Goal: Participate in discussion

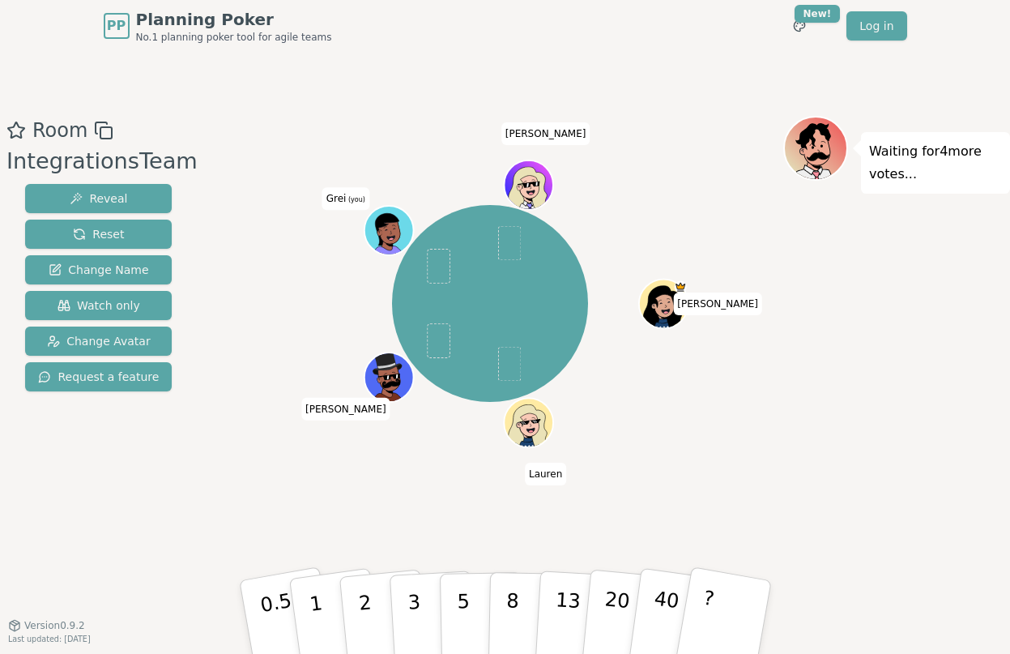
click at [390, 233] on icon at bounding box center [391, 237] width 23 height 8
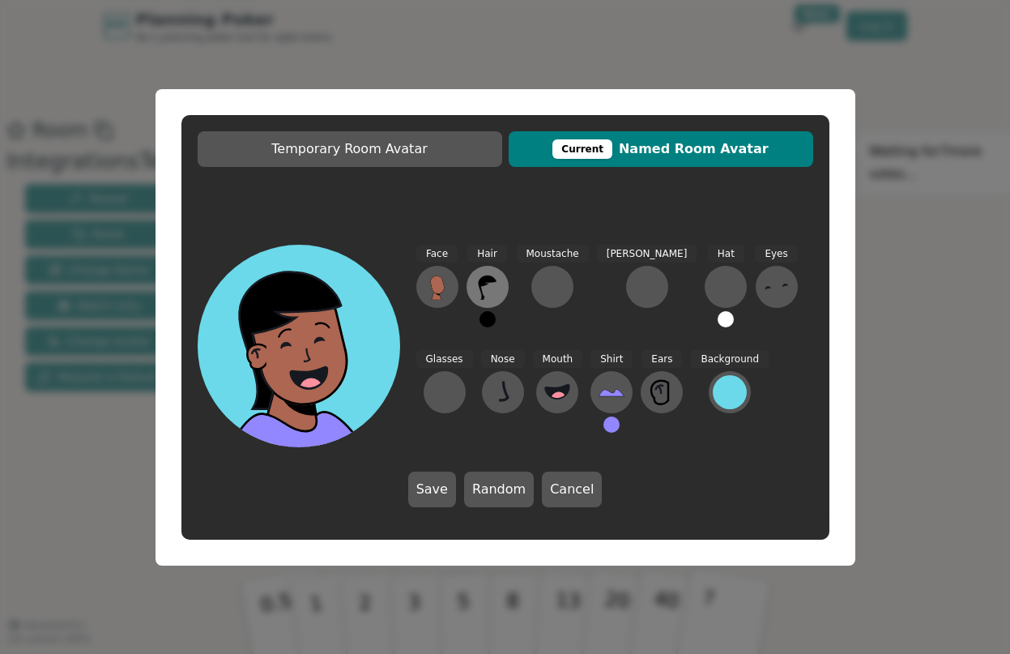
click at [479, 279] on icon at bounding box center [487, 287] width 18 height 24
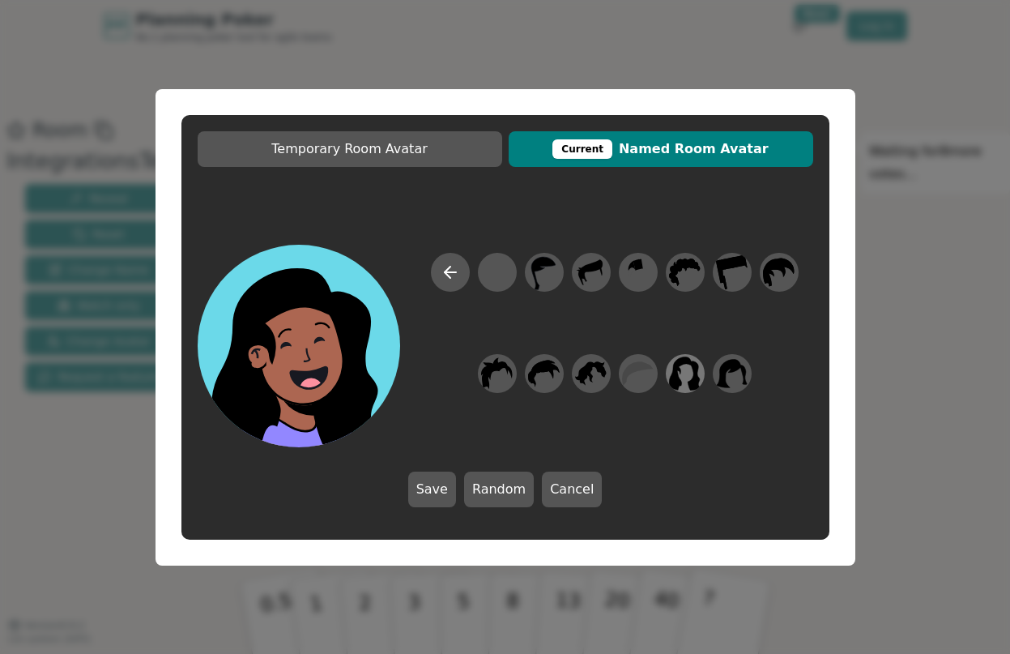
click at [688, 377] on icon at bounding box center [685, 373] width 32 height 36
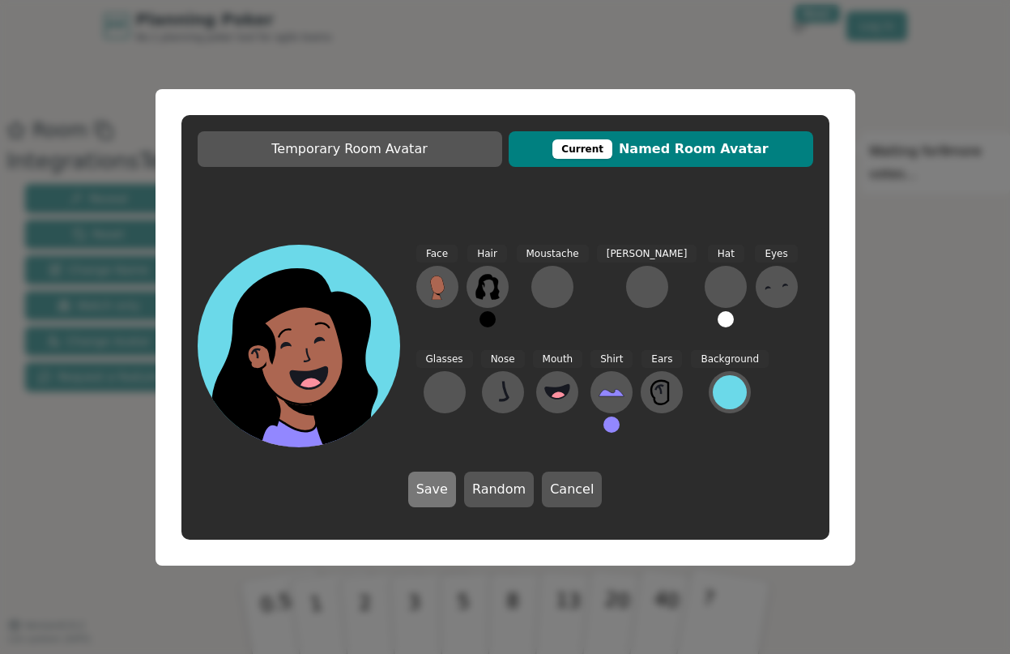
click at [430, 506] on button "Save" at bounding box center [432, 489] width 48 height 36
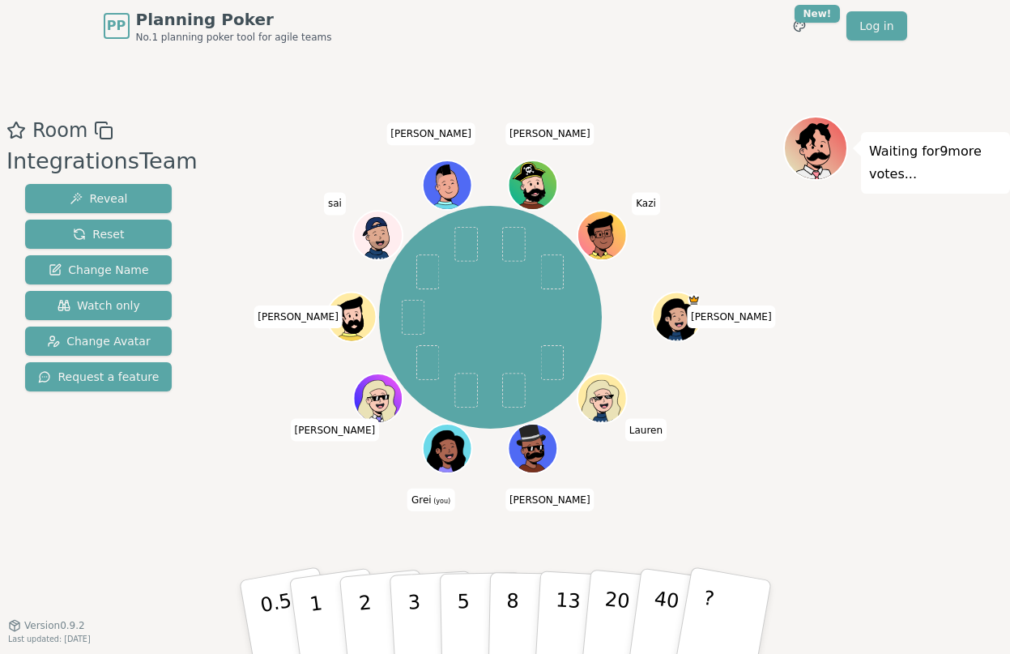
click at [447, 451] on icon at bounding box center [449, 451] width 5 height 4
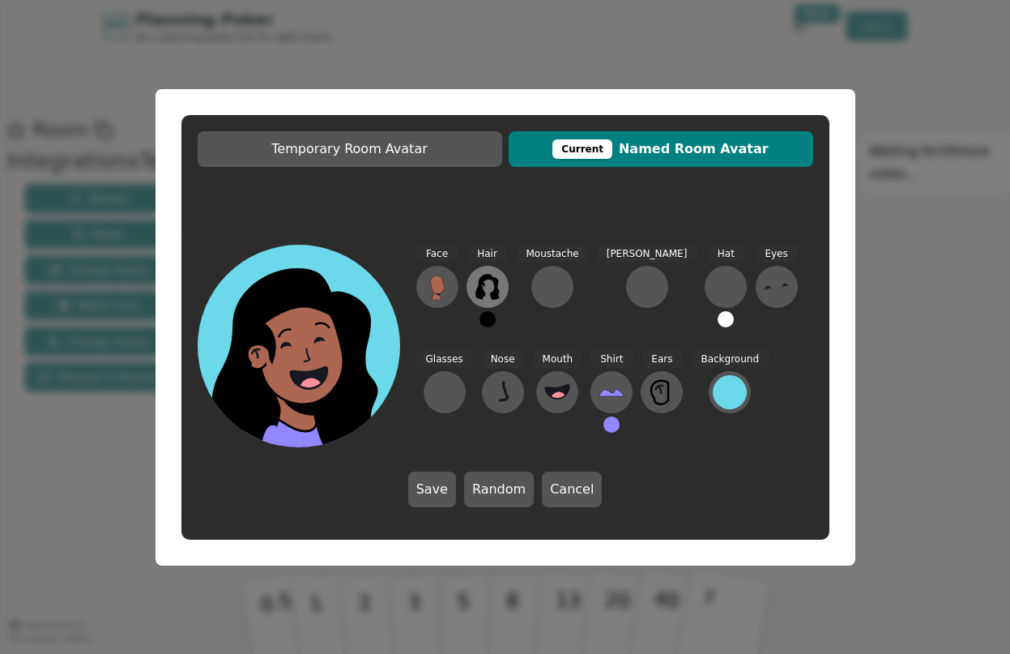
click at [489, 286] on icon at bounding box center [488, 287] width 26 height 26
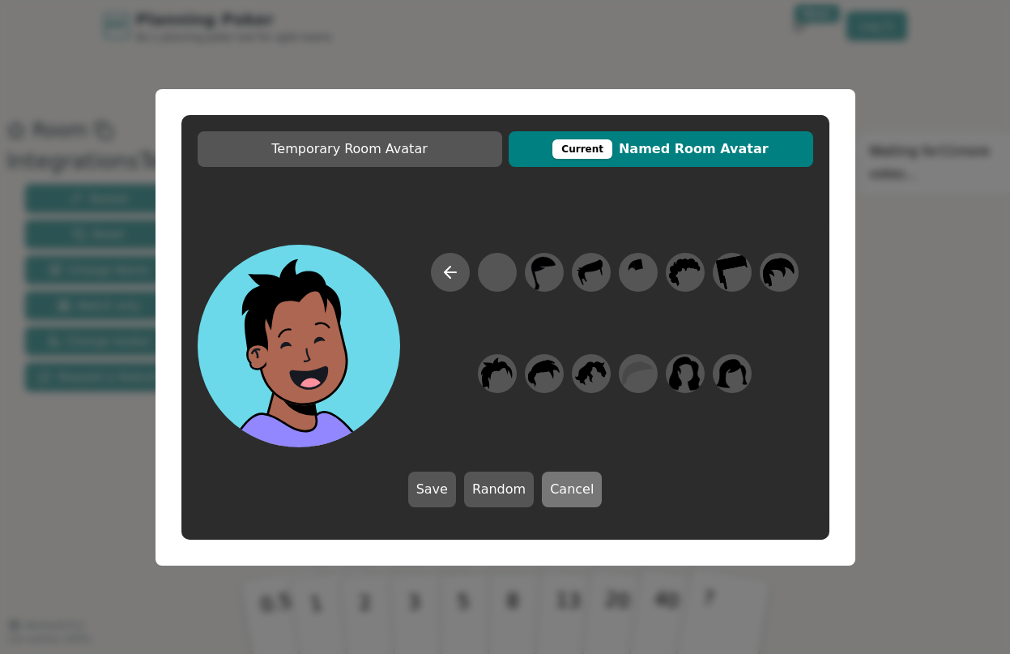
click at [578, 491] on button "Cancel" at bounding box center [572, 489] width 60 height 36
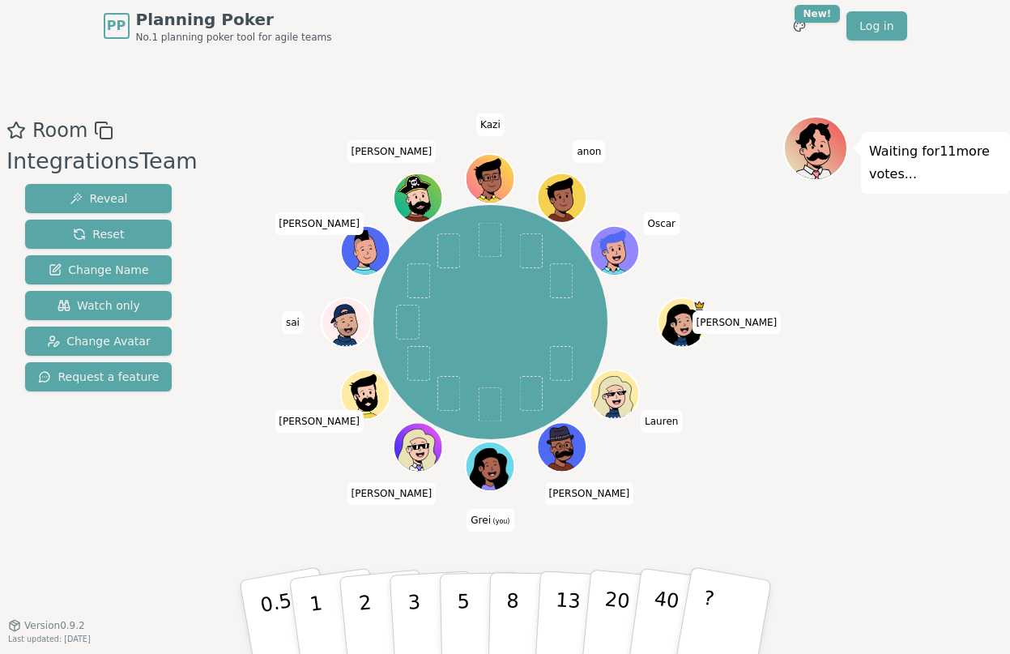
click at [647, 72] on div "Room IntegrationsTeam Reveal Reset Change Name Watch only Change Avatar Request…" at bounding box center [505, 338] width 1010 height 573
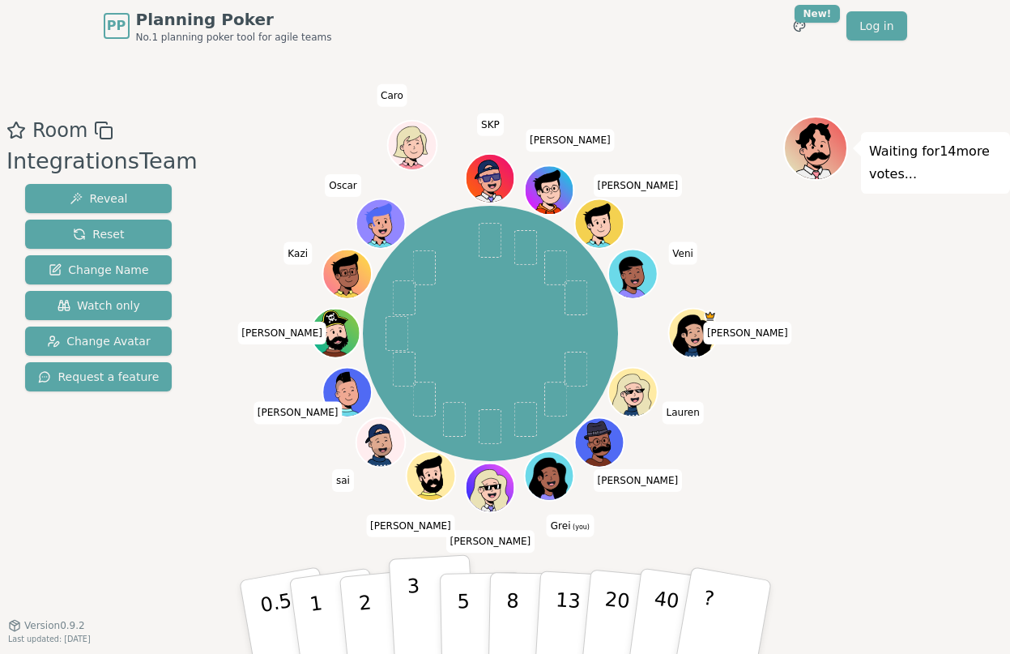
click at [418, 599] on p "3" at bounding box center [415, 618] width 18 height 88
click at [784, 410] on div "Waiting for 12 more votes..." at bounding box center [896, 338] width 227 height 445
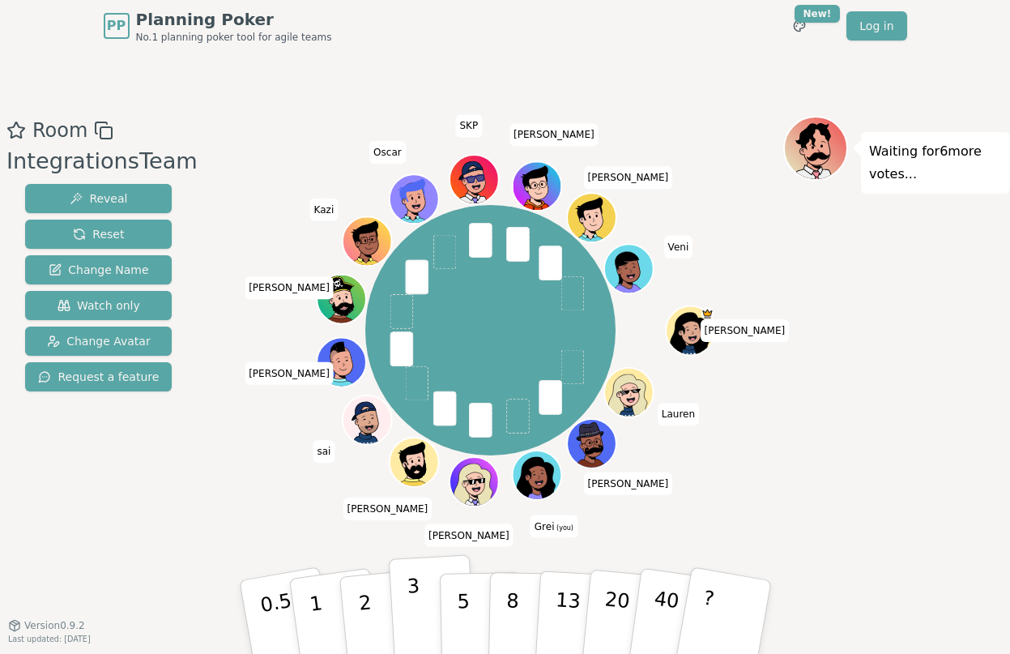
click at [424, 608] on button "3" at bounding box center [432, 617] width 88 height 126
click at [820, 323] on div "Waiting for 3 more votes..." at bounding box center [896, 338] width 227 height 445
click at [200, 475] on div "[PERSON_NAME] [PERSON_NAME] Grei (you) [PERSON_NAME] sai [PERSON_NAME] [PERSON_…" at bounding box center [491, 331] width 586 height 372
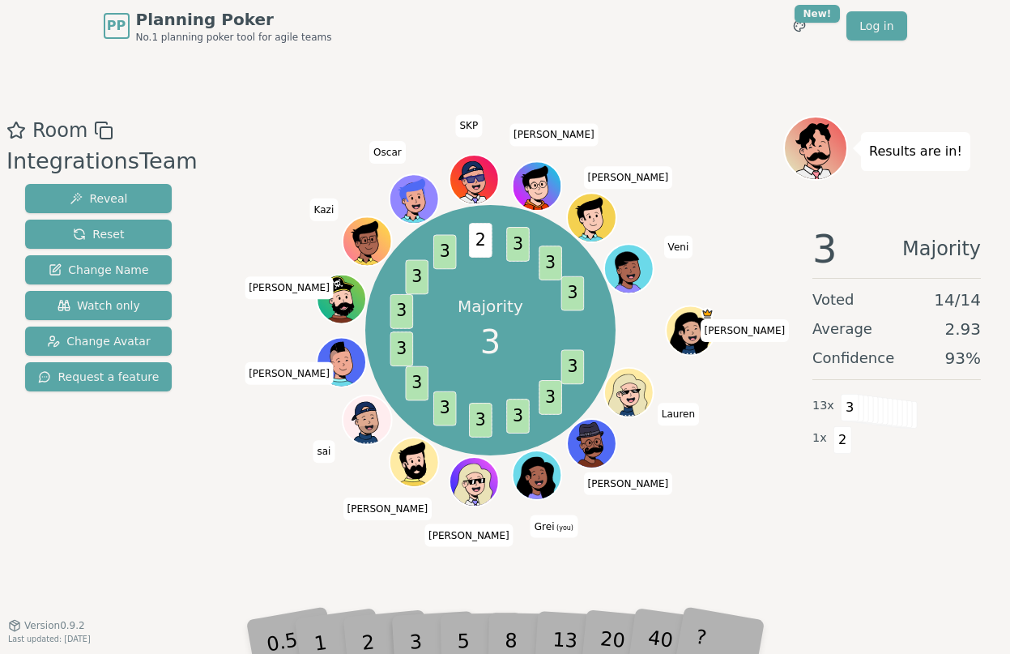
click at [843, 532] on div "3 Majority Voted 14 / 14 Average 2.93 Confidence 93 % 13 x 3 1 x 2" at bounding box center [896, 375] width 227 height 324
